Goal: Task Accomplishment & Management: Use online tool/utility

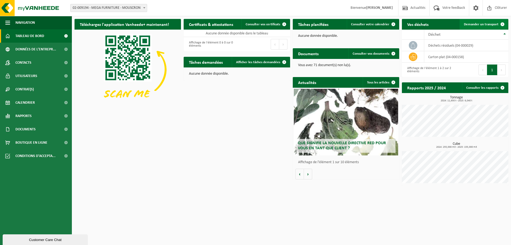
click at [481, 26] on span "Demander un transport" at bounding box center [481, 24] width 35 height 3
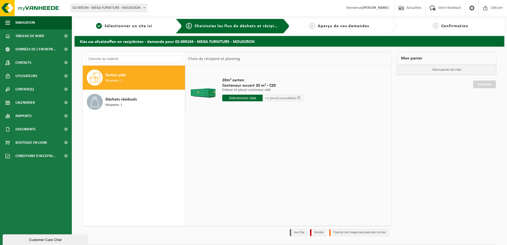
click at [254, 97] on input "text" at bounding box center [242, 97] width 40 height 7
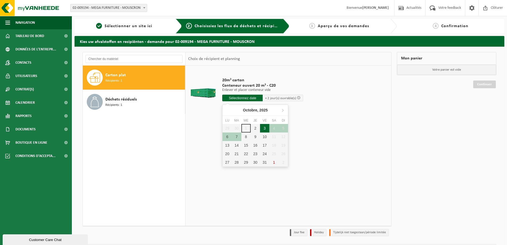
click at [264, 128] on div "3" at bounding box center [264, 128] width 9 height 9
type input "à partir de [DATE]"
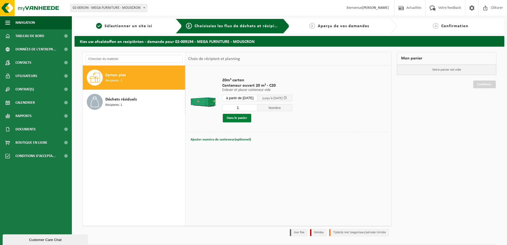
click at [236, 118] on button "Dans le panier" at bounding box center [237, 118] width 28 height 9
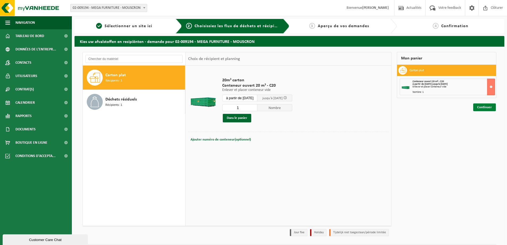
click at [482, 106] on link "Continuer" at bounding box center [484, 107] width 23 height 8
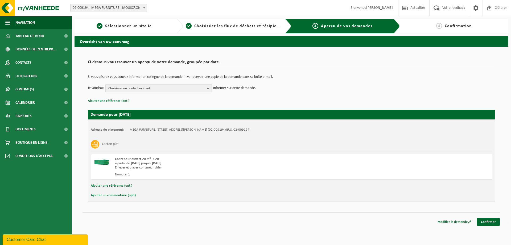
click at [208, 88] on b "button" at bounding box center [209, 87] width 5 height 7
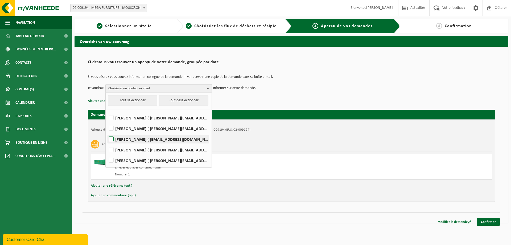
click at [111, 138] on label "KOEN DERUYCK ( koen@gaverzicht.be )" at bounding box center [158, 139] width 101 height 8
click at [107, 132] on input "KOEN DERUYCK ( koen@gaverzicht.be )" at bounding box center [107, 132] width 0 height 0
checkbox input "true"
click at [112, 149] on label "SABRINA HENNEJONCK ( sabrina.h@gaverzicht.be )" at bounding box center [158, 150] width 101 height 8
click at [107, 143] on input "SABRINA HENNEJONCK ( sabrina.h@gaverzicht.be )" at bounding box center [107, 143] width 0 height 0
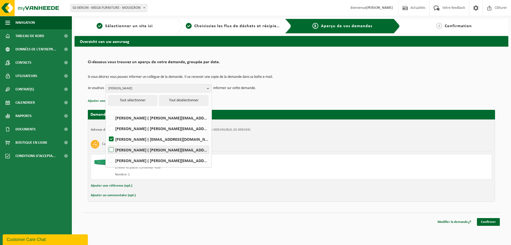
checkbox input "true"
click at [488, 221] on link "Confirmer" at bounding box center [488, 222] width 23 height 8
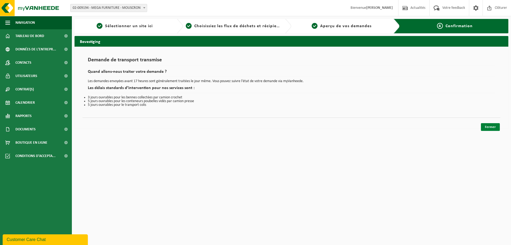
click at [489, 127] on link "Fermer" at bounding box center [490, 127] width 19 height 8
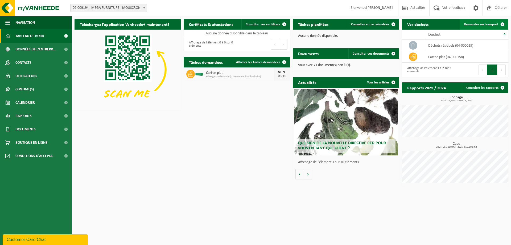
click at [476, 24] on span "Demander un transport" at bounding box center [481, 24] width 35 height 3
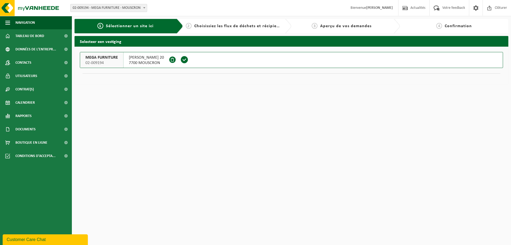
click at [188, 59] on span at bounding box center [184, 60] width 8 height 8
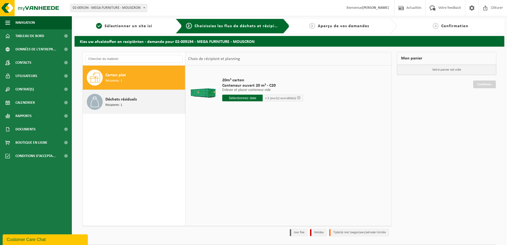
click at [133, 101] on span "Déchets résiduels" at bounding box center [120, 99] width 31 height 6
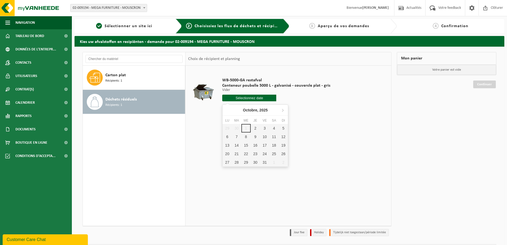
click at [256, 97] on input "text" at bounding box center [249, 97] width 54 height 7
click at [264, 128] on div "3" at bounding box center [264, 128] width 9 height 9
type input "à partir de [DATE]"
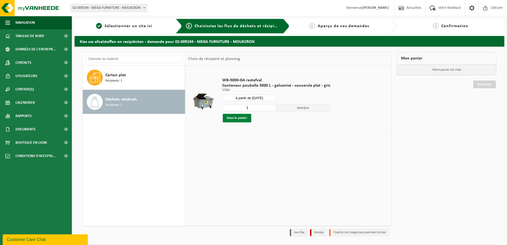
click at [237, 118] on button "Dans le panier" at bounding box center [237, 118] width 28 height 9
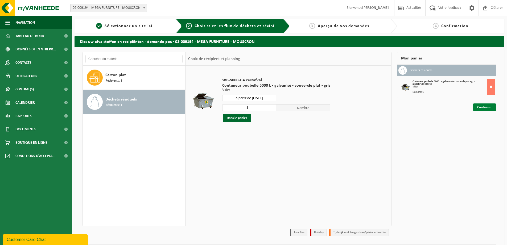
click at [485, 108] on link "Continuer" at bounding box center [484, 107] width 23 height 8
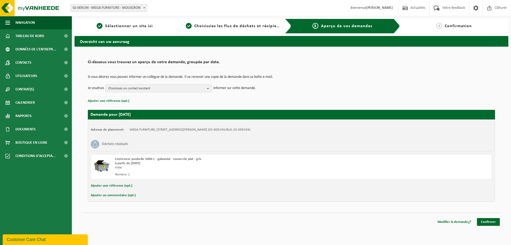
click at [208, 87] on b "button" at bounding box center [209, 87] width 5 height 7
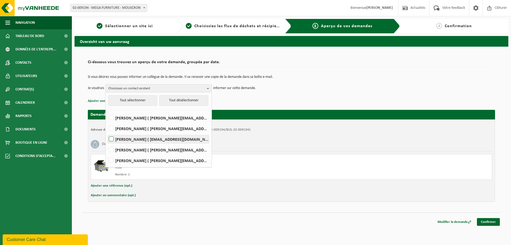
click at [111, 139] on label "KOEN DERUYCK ( koen@gaverzicht.be )" at bounding box center [158, 139] width 101 height 8
click at [107, 132] on input "KOEN DERUYCK ( koen@gaverzicht.be )" at bounding box center [107, 132] width 0 height 0
checkbox input "true"
click at [110, 148] on label "SABRINA HENNEJONCK ( sabrina.h@gaverzicht.be )" at bounding box center [158, 150] width 101 height 8
click at [107, 143] on input "SABRINA HENNEJONCK ( sabrina.h@gaverzicht.be )" at bounding box center [107, 143] width 0 height 0
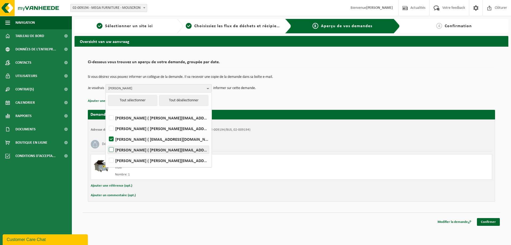
checkbox input "true"
click at [485, 221] on link "Confirmer" at bounding box center [488, 222] width 23 height 8
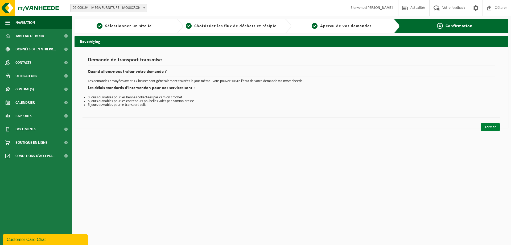
click at [489, 127] on link "Fermer" at bounding box center [490, 127] width 19 height 8
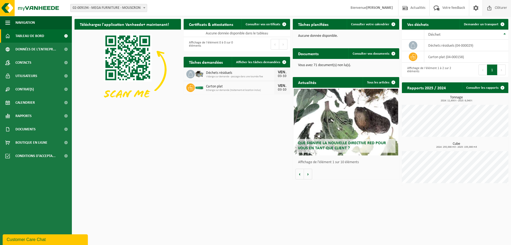
click at [494, 9] on span "Clôturer" at bounding box center [500, 8] width 15 height 16
